Goal: Obtain resource: Obtain resource

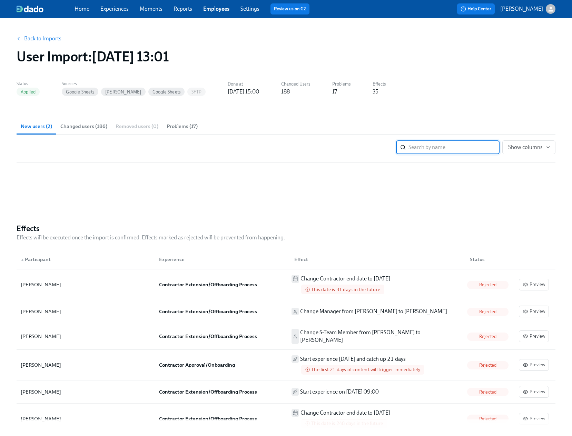
scroll to position [364, 0]
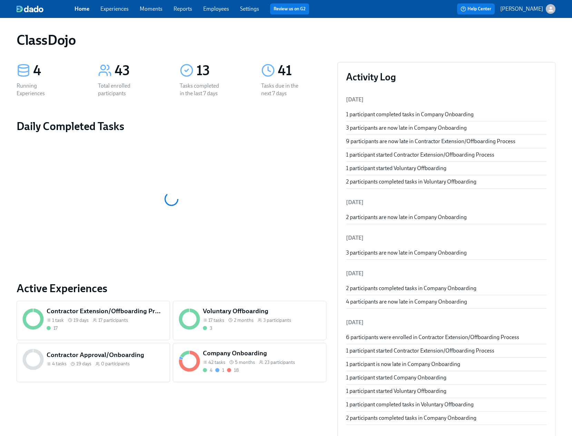
click at [262, 365] on div "Company Onboarding 42 tasks 5 months 23 participants 4 1 18" at bounding box center [261, 361] width 120 height 28
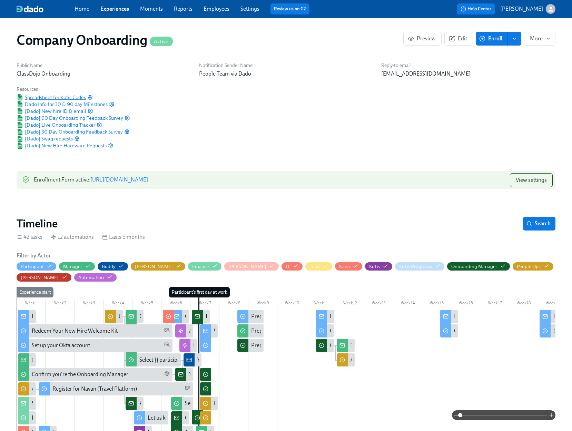
click at [59, 95] on span "Spreadsheet for Kotis Codes" at bounding box center [51, 97] width 69 height 7
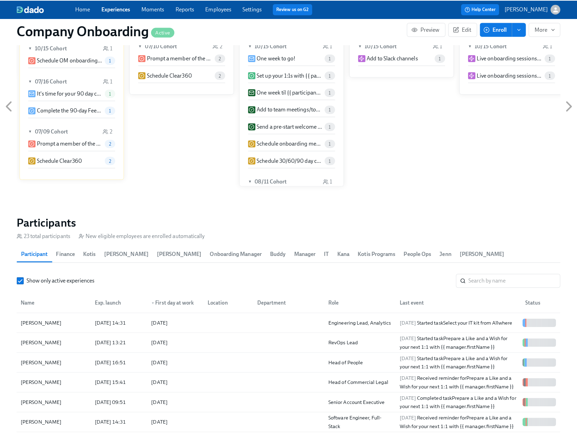
scroll to position [831, 0]
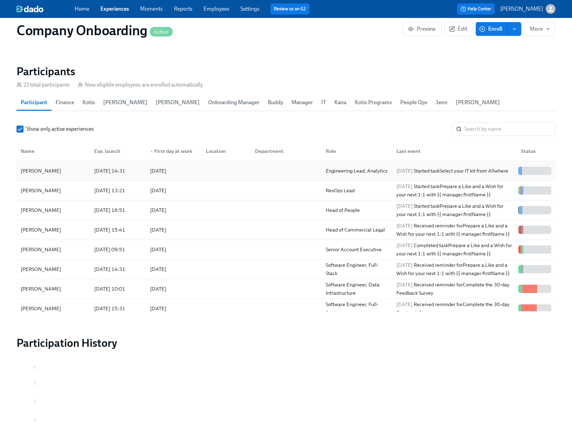
click at [237, 174] on div at bounding box center [224, 171] width 49 height 14
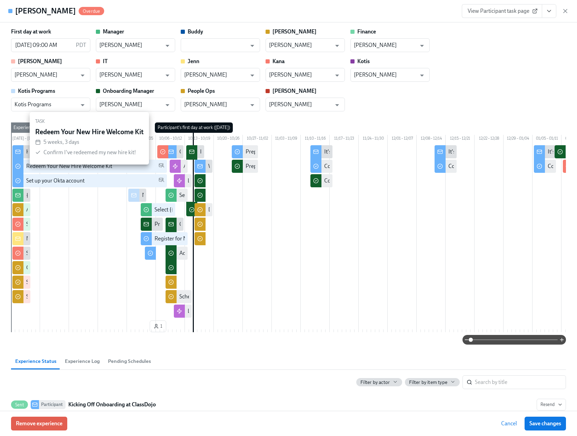
click at [94, 170] on div "Redeem Your New Hire Welcome Kit" at bounding box center [69, 166] width 86 height 8
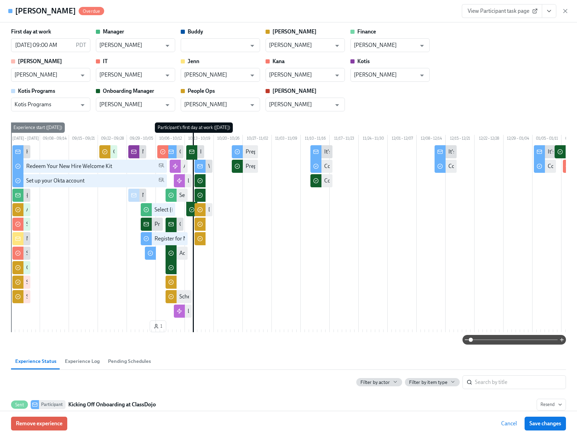
click at [548, 12] on icon "View task page" at bounding box center [549, 11] width 7 height 7
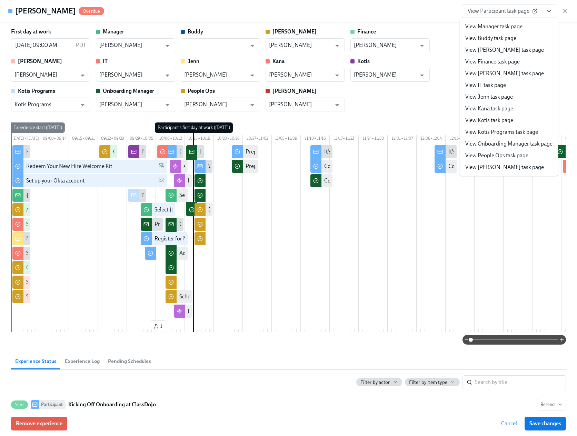
click at [499, 12] on span "View Participant task page" at bounding box center [502, 11] width 69 height 7
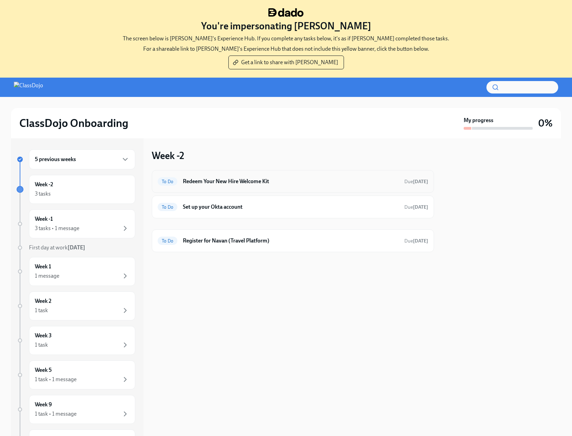
click at [254, 183] on h6 "Redeem Your New Hire Welcome Kit" at bounding box center [291, 182] width 216 height 8
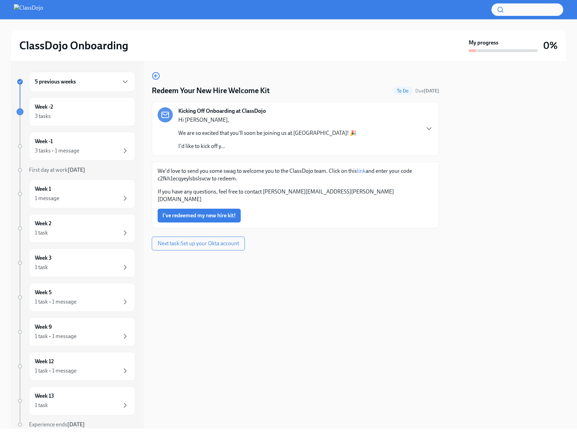
click at [202, 182] on div "We'd love to send you some swag to welcome you to the ClassDojo team. Click on …" at bounding box center [296, 185] width 276 height 36
drag, startPoint x: 209, startPoint y: 178, endPoint x: 158, endPoint y: 178, distance: 51.4
click at [158, 178] on p "We'd love to send you some swag to welcome you to the ClassDojo team. Click on …" at bounding box center [296, 174] width 276 height 15
copy p "c2fkh1ecqyeylsbslsvcw"
drag, startPoint x: 360, startPoint y: 178, endPoint x: 340, endPoint y: 170, distance: 21.0
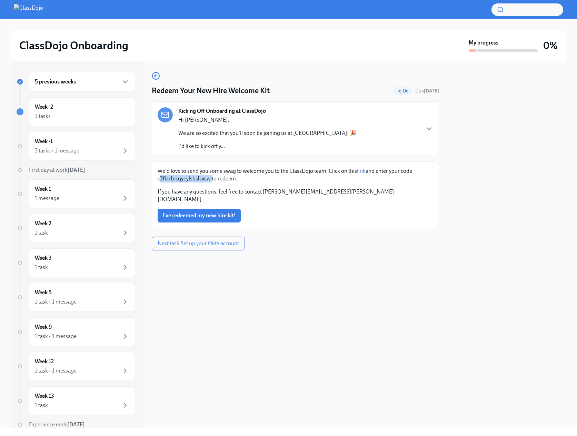
click at [337, 170] on p "We'd love to send you some swag to welcome you to the ClassDojo team. Click on …" at bounding box center [296, 174] width 276 height 15
click at [341, 170] on p "We'd love to send you some swag to welcome you to the ClassDojo team. Click on …" at bounding box center [296, 174] width 276 height 15
click at [343, 176] on p "We'd love to send you some swag to welcome you to the ClassDojo team. Click on …" at bounding box center [296, 174] width 276 height 15
drag, startPoint x: 346, startPoint y: 176, endPoint x: 329, endPoint y: 172, distance: 16.6
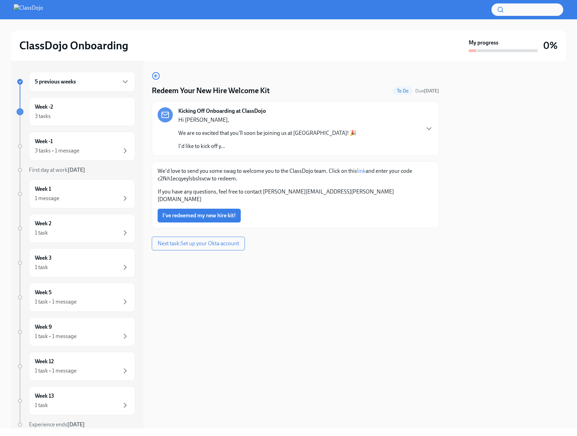
click at [329, 172] on p "We'd love to send you some swag to welcome you to the ClassDojo team. Click on …" at bounding box center [296, 174] width 276 height 15
copy p "lick on this link and enter your code c2fkh1ecqyeylsbslsvcw to redeem."
